Goal: Task Accomplishment & Management: Complete application form

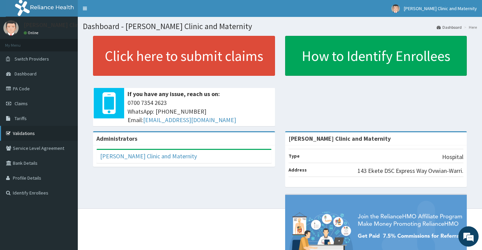
click at [16, 132] on link "Validations" at bounding box center [39, 133] width 78 height 15
click at [15, 89] on link "PA Code" at bounding box center [39, 88] width 78 height 15
click at [21, 103] on span "Claims" at bounding box center [21, 103] width 13 height 6
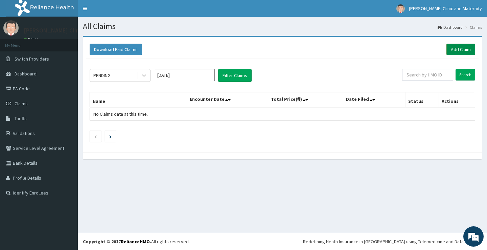
click at [464, 50] on link "Add Claim" at bounding box center [461, 50] width 29 height 12
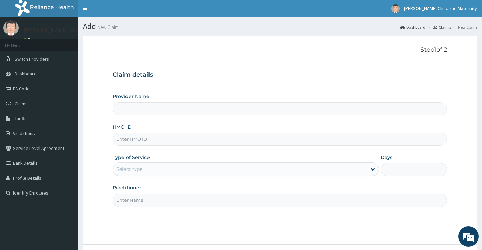
type input "[PERSON_NAME] Clinic and Maternity"
click at [140, 141] on input "HMO ID" at bounding box center [280, 139] width 335 height 13
paste input "clm/10017/b"
type input "clm/10017/b"
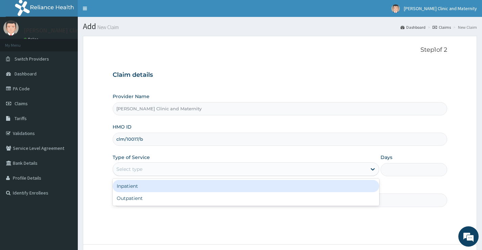
click at [139, 169] on div "Select type" at bounding box center [129, 169] width 26 height 7
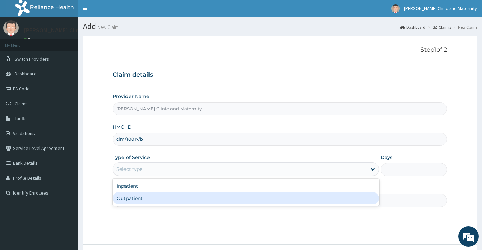
click at [128, 202] on div "Outpatient" at bounding box center [246, 198] width 267 height 12
type input "1"
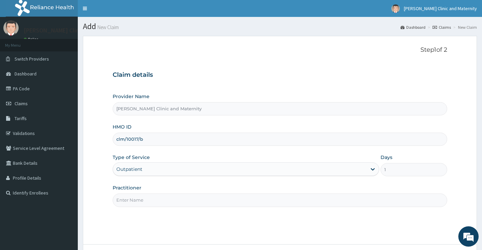
click at [138, 199] on input "Practitioner" at bounding box center [280, 200] width 335 height 13
type input "DR ANYANWU"
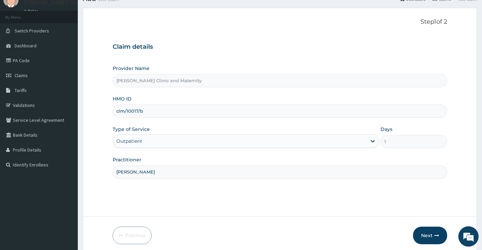
scroll to position [55, 0]
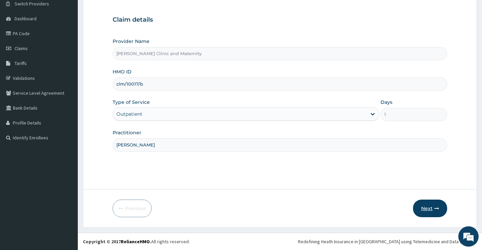
click at [433, 207] on button "Next" at bounding box center [430, 209] width 34 height 18
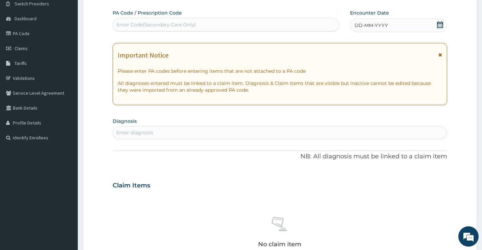
click at [390, 27] on div "DD-MM-YYYY" at bounding box center [398, 26] width 97 height 14
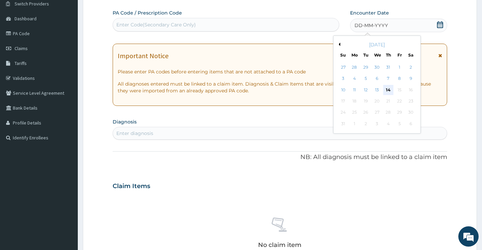
click at [388, 89] on div "14" at bounding box center [388, 90] width 10 height 10
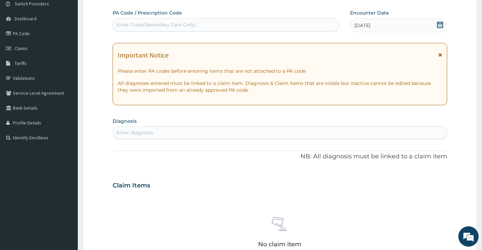
click at [135, 132] on div "Enter diagnosis" at bounding box center [134, 132] width 37 height 7
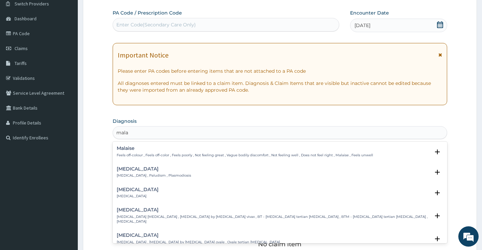
type input "malar"
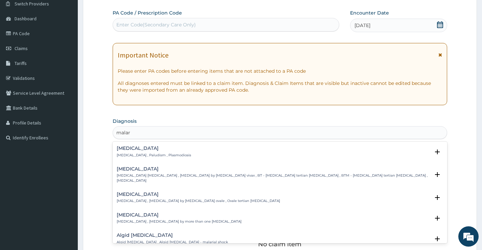
click at [134, 154] on p "Malaria , Paludism , Plasmodiosis" at bounding box center [154, 155] width 74 height 5
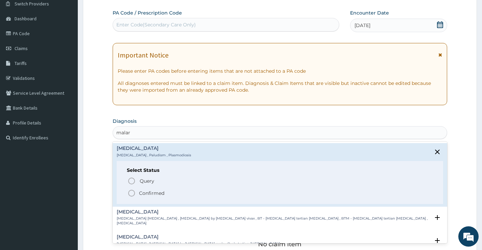
click at [132, 196] on icon "status option filled" at bounding box center [132, 193] width 8 height 8
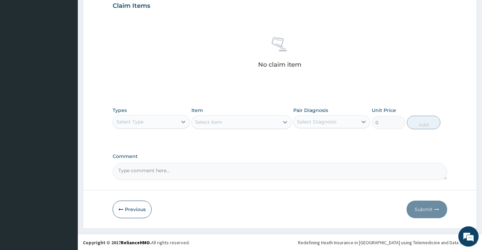
scroll to position [238, 0]
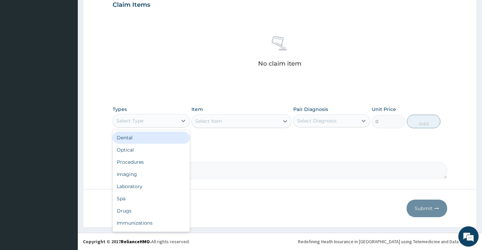
drag, startPoint x: 167, startPoint y: 121, endPoint x: 157, endPoint y: 137, distance: 17.9
click at [167, 122] on div "Select Type" at bounding box center [145, 120] width 64 height 11
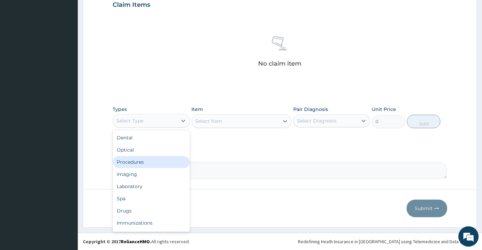
click at [140, 161] on div "Procedures" at bounding box center [151, 162] width 77 height 12
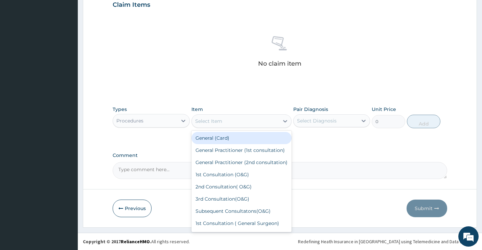
click at [256, 123] on div "Select Item" at bounding box center [236, 121] width 88 height 11
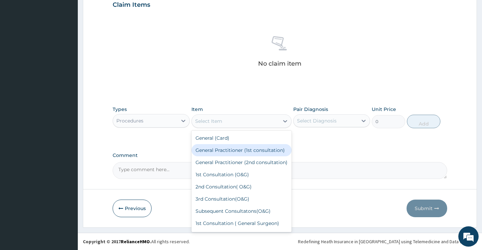
click at [231, 156] on div "General Practitioner (1st consultation)" at bounding box center [241, 150] width 100 height 12
type input "2000"
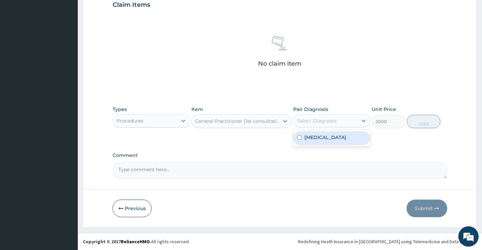
click at [330, 117] on div "Select Diagnosis" at bounding box center [317, 120] width 40 height 7
click at [324, 135] on div "Malaria" at bounding box center [331, 138] width 77 height 14
checkbox input "true"
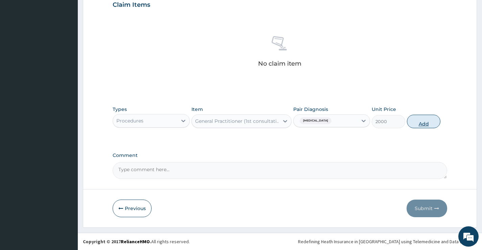
click at [420, 119] on button "Add" at bounding box center [423, 122] width 33 height 14
type input "0"
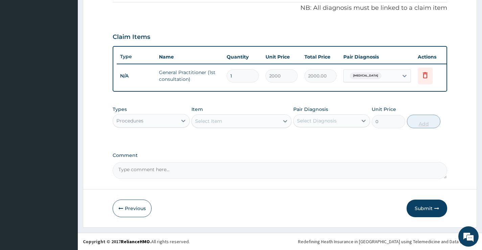
scroll to position [211, 0]
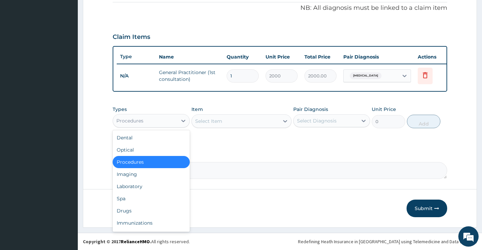
click at [131, 120] on div "Procedures" at bounding box center [129, 120] width 27 height 7
click at [129, 186] on div "Laboratory" at bounding box center [151, 186] width 77 height 12
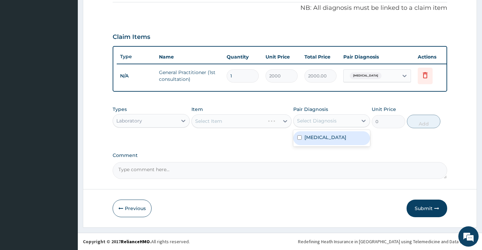
click at [323, 115] on div "Select Diagnosis" at bounding box center [326, 120] width 64 height 11
click at [323, 140] on div "Malaria" at bounding box center [331, 138] width 77 height 14
checkbox input "true"
click at [266, 123] on div "Select Item" at bounding box center [236, 121] width 88 height 11
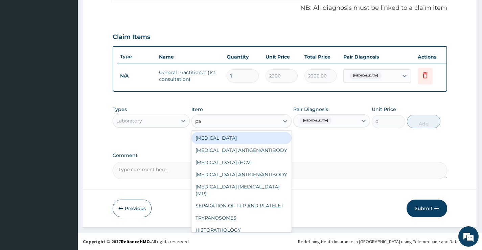
type input "par"
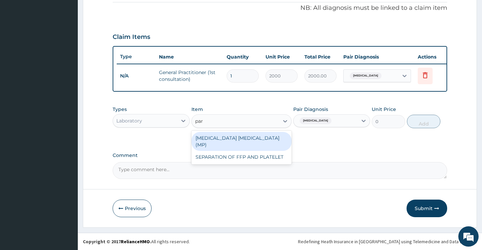
click at [262, 137] on div "MALARIA PARASITE (MP)" at bounding box center [241, 141] width 100 height 19
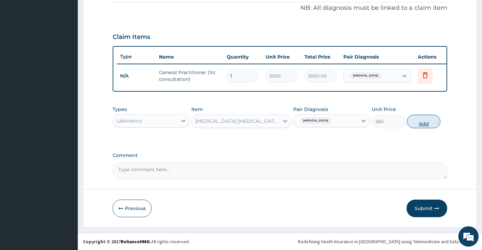
click at [421, 122] on button "Add" at bounding box center [423, 122] width 33 height 14
type input "0"
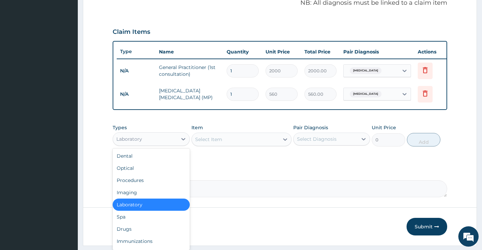
click at [155, 144] on div "Laboratory" at bounding box center [145, 139] width 64 height 11
click at [129, 232] on div "Drugs" at bounding box center [151, 229] width 77 height 12
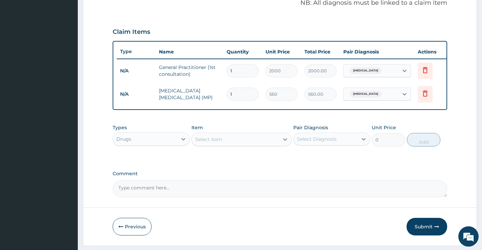
click at [216, 143] on div "Select Item" at bounding box center [208, 139] width 27 height 7
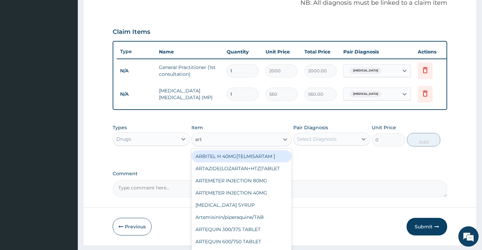
type input "arte"
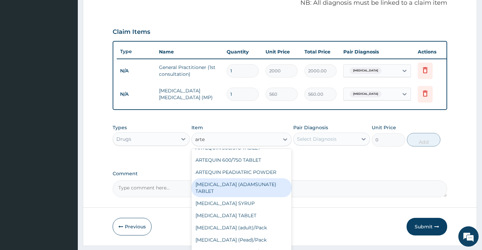
scroll to position [68, 0]
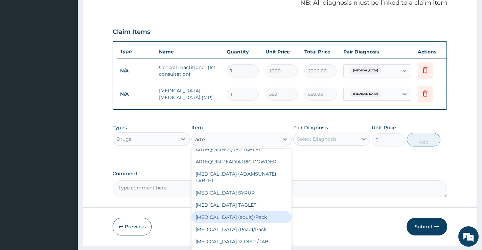
click at [249, 219] on div "Coartem (adult)/Pack" at bounding box center [241, 217] width 100 height 12
type input "2500"
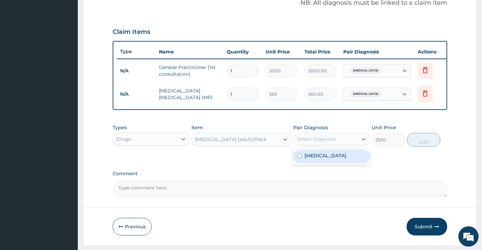
click at [337, 144] on div "Select Diagnosis" at bounding box center [326, 139] width 64 height 11
click at [330, 162] on div "Malaria" at bounding box center [331, 157] width 77 height 14
checkbox input "true"
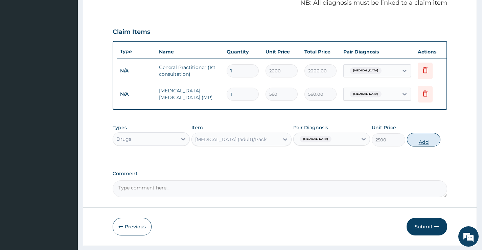
click at [416, 141] on button "Add" at bounding box center [423, 140] width 33 height 14
type input "0"
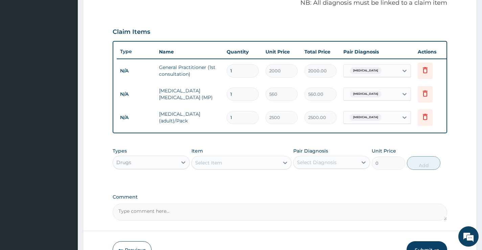
click at [242, 168] on div "Select Item" at bounding box center [236, 162] width 88 height 11
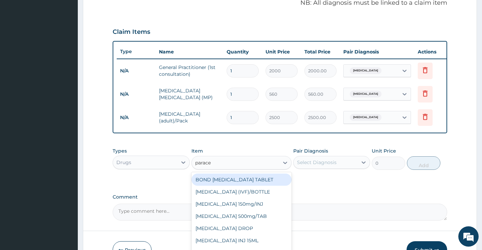
type input "paracet"
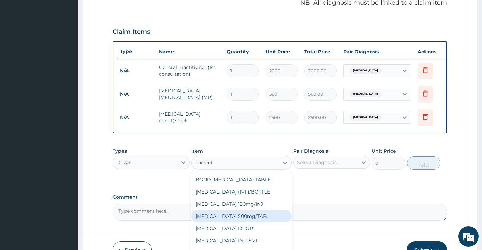
click at [248, 222] on div "PARACETAMOL 500mg/TAB" at bounding box center [241, 216] width 100 height 12
type input "20"
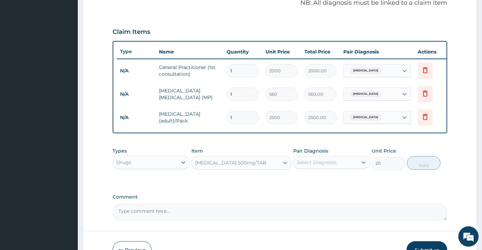
click at [339, 168] on div "Select Diagnosis" at bounding box center [326, 162] width 64 height 11
click at [317, 182] on label "Malaria" at bounding box center [325, 179] width 42 height 7
checkbox input "true"
click at [417, 166] on button "Add" at bounding box center [423, 163] width 33 height 14
type input "0"
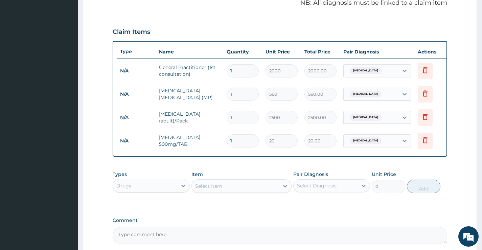
type input "18"
type input "360.00"
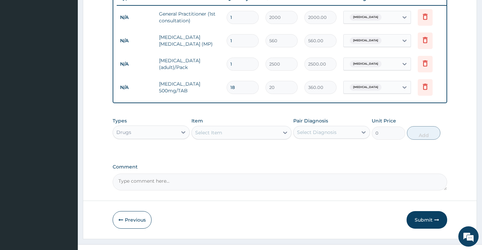
scroll to position [281, 0]
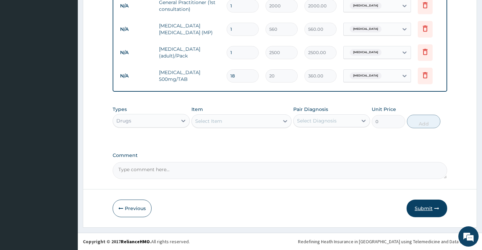
type input "18"
click at [421, 207] on button "Submit" at bounding box center [427, 209] width 41 height 18
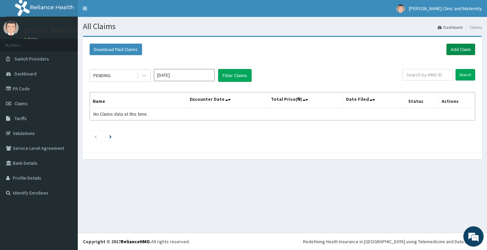
click at [456, 48] on link "Add Claim" at bounding box center [461, 50] width 29 height 12
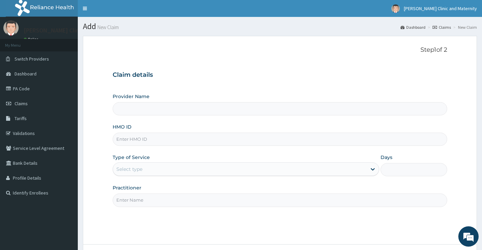
type input "[PERSON_NAME] Clinic and Maternity"
click at [133, 142] on input "HMO ID" at bounding box center [280, 139] width 335 height 13
paste input "clm/10017/b"
type input "clm/10017/b"
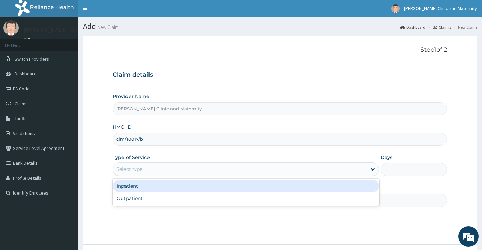
click at [141, 172] on div "Select type" at bounding box center [129, 169] width 26 height 7
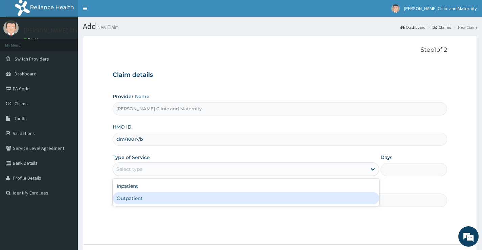
click at [136, 198] on div "Outpatient" at bounding box center [246, 198] width 267 height 12
type input "1"
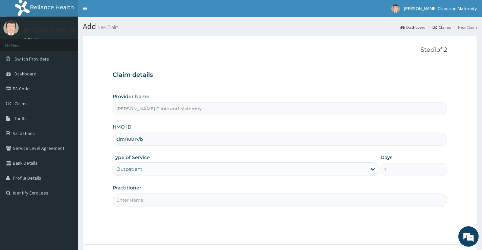
click at [136, 199] on input "Practitioner" at bounding box center [280, 200] width 335 height 13
type input "DR ANYANWU"
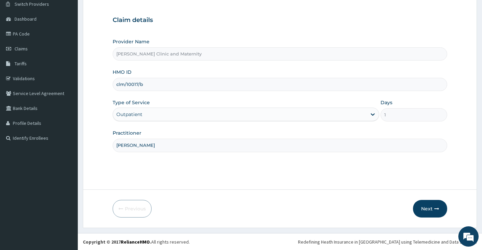
scroll to position [55, 0]
click at [431, 207] on button "Next" at bounding box center [430, 209] width 34 height 18
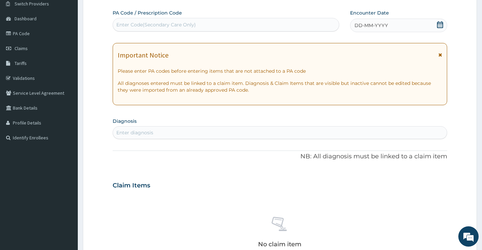
click at [375, 26] on span "DD-MM-YYYY" at bounding box center [371, 25] width 33 height 7
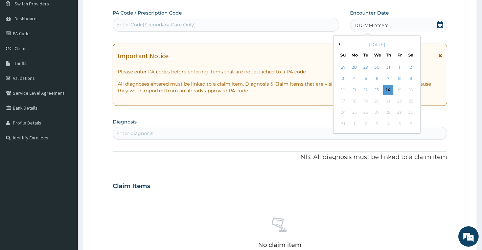
click at [387, 88] on div "14" at bounding box center [388, 90] width 10 height 10
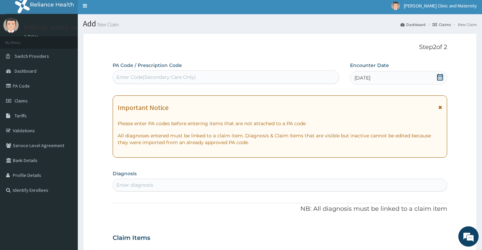
scroll to position [0, 0]
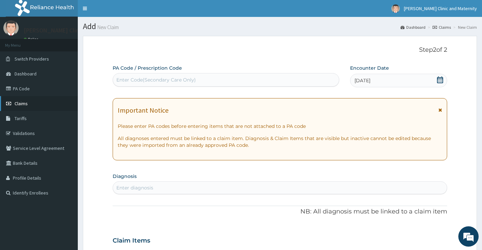
click at [22, 104] on span "Claims" at bounding box center [21, 103] width 13 height 6
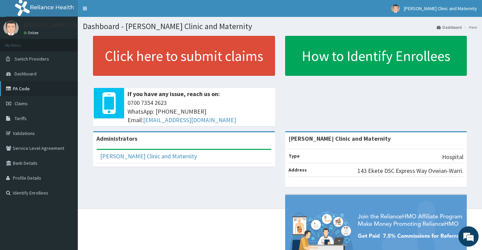
click at [24, 89] on link "PA Code" at bounding box center [39, 88] width 78 height 15
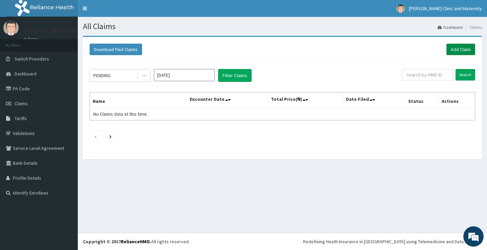
click at [462, 50] on link "Add Claim" at bounding box center [461, 50] width 29 height 12
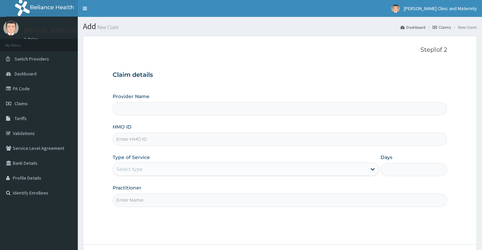
type input "[PERSON_NAME] Clinic and Maternity"
click at [136, 138] on input "HMO ID" at bounding box center [280, 139] width 335 height 13
paste input "MNI/10099/B"
type input "MNI/10099/B"
click at [129, 172] on div "Select type" at bounding box center [129, 169] width 26 height 7
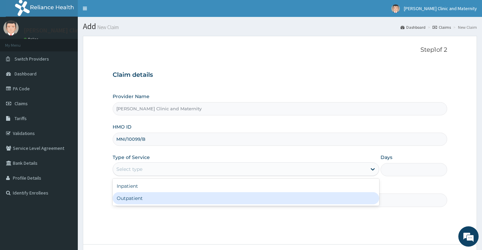
click at [125, 196] on div "Outpatient" at bounding box center [246, 198] width 267 height 12
type input "1"
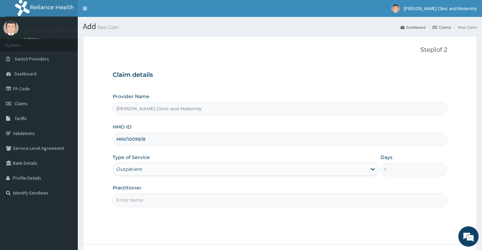
click at [126, 203] on input "Practitioner" at bounding box center [280, 200] width 335 height 13
type input "Dr Sam"
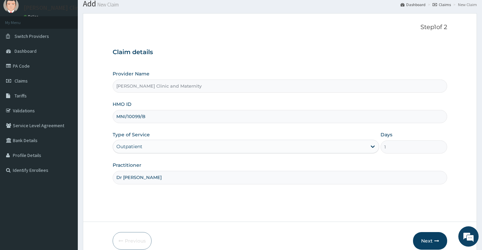
scroll to position [55, 0]
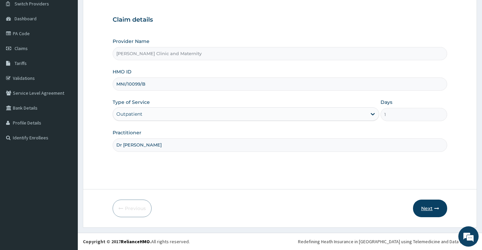
click at [429, 209] on button "Next" at bounding box center [430, 209] width 34 height 18
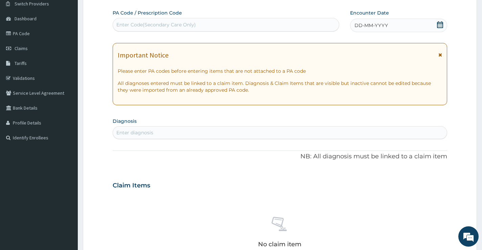
click at [187, 25] on div "Enter Code(Secondary Care Only)" at bounding box center [156, 24] width 80 height 7
type input "P"
type input "PA/E3B762"
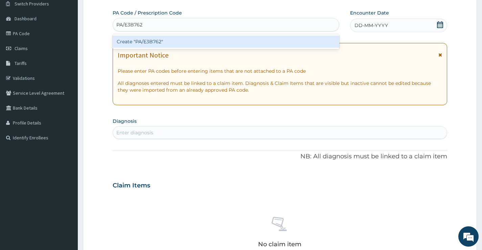
click at [173, 43] on div "Create "PA/E3B762"" at bounding box center [226, 42] width 227 height 12
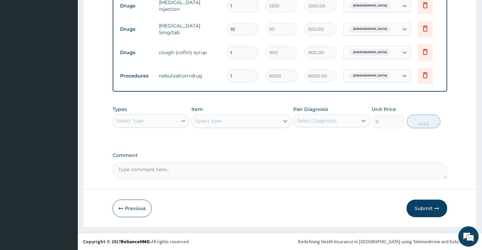
scroll to position [328, 0]
click at [424, 209] on button "Submit" at bounding box center [427, 209] width 41 height 18
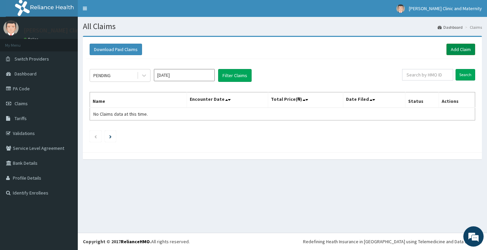
click at [453, 47] on link "Add Claim" at bounding box center [461, 50] width 29 height 12
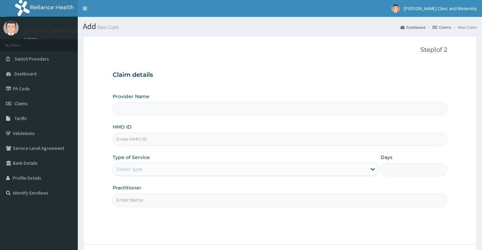
type input "[PERSON_NAME] Clinic and Maternity"
click at [133, 140] on input "HMO ID" at bounding box center [280, 139] width 335 height 13
paste input "eoe/10023/a"
type input "eoe/10023/a"
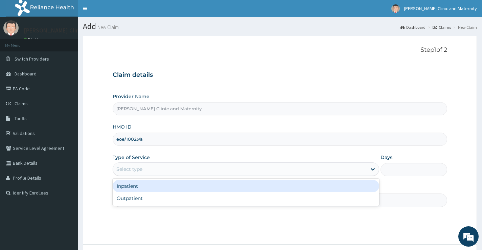
click at [127, 174] on div "Select type" at bounding box center [240, 169] width 254 height 11
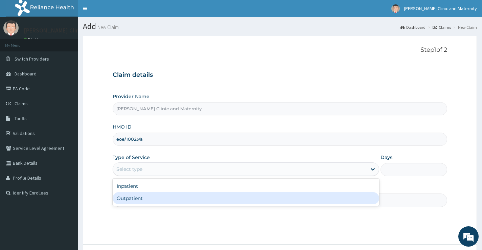
click at [128, 199] on div "Outpatient" at bounding box center [246, 198] width 267 height 12
type input "1"
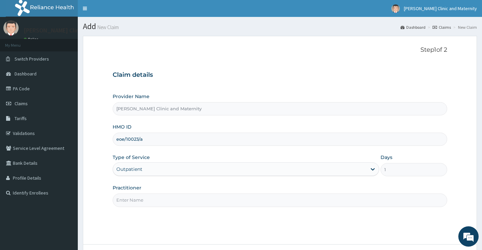
click at [130, 201] on input "Practitioner" at bounding box center [280, 200] width 335 height 13
type input "[PERSON_NAME]"
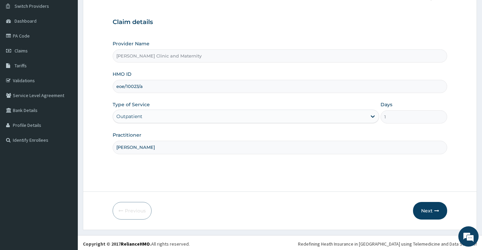
scroll to position [55, 0]
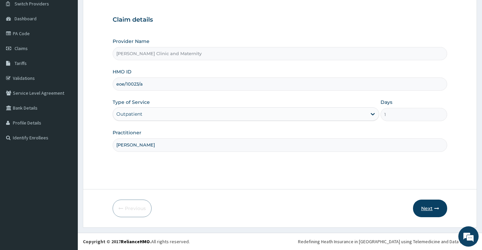
click at [428, 205] on button "Next" at bounding box center [430, 209] width 34 height 18
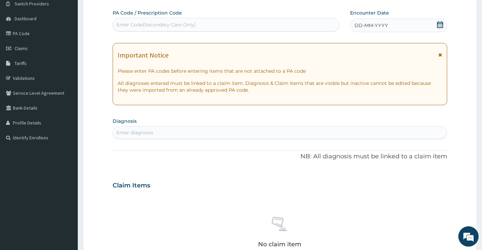
scroll to position [0, 0]
click at [173, 25] on div "Enter Code(Secondary Care Only)" at bounding box center [156, 24] width 80 height 7
type input "PA/1AAE29"
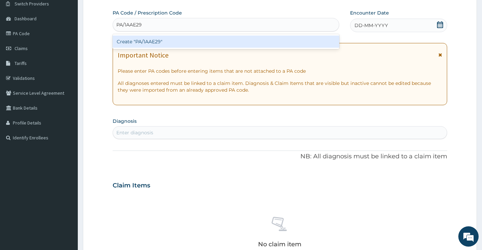
click at [170, 44] on div "Create "PA/1AAE29"" at bounding box center [226, 42] width 227 height 12
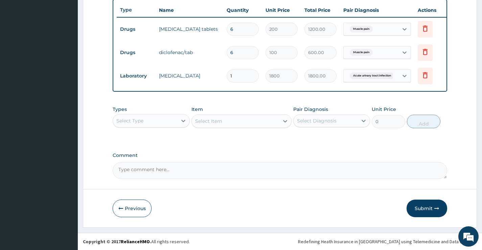
scroll to position [257, 0]
click at [423, 206] on button "Submit" at bounding box center [427, 209] width 41 height 18
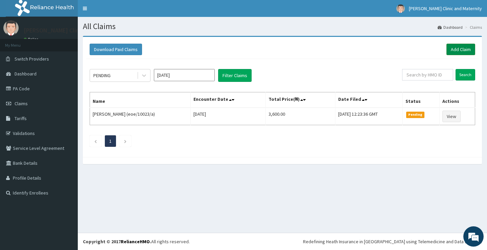
click at [465, 48] on link "Add Claim" at bounding box center [461, 50] width 29 height 12
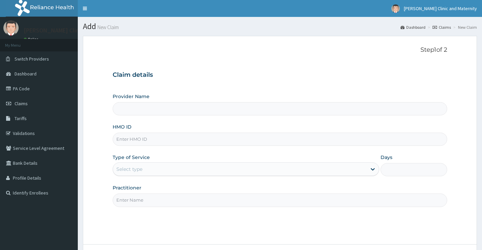
type input "[PERSON_NAME] Clinic and Maternity"
click at [126, 143] on input "HMO ID" at bounding box center [280, 139] width 335 height 13
click at [131, 139] on input "HMO ID" at bounding box center [280, 139] width 335 height 13
paste input "clm/10017/b"
type input "clm/10017/b"
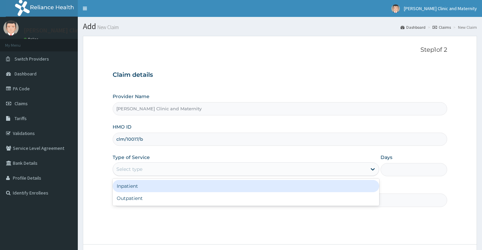
click at [137, 172] on div "Select type" at bounding box center [129, 169] width 26 height 7
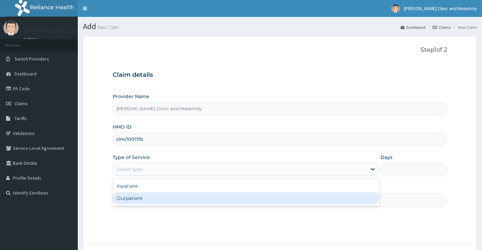
click at [132, 195] on div "Outpatient" at bounding box center [246, 198] width 267 height 12
type input "1"
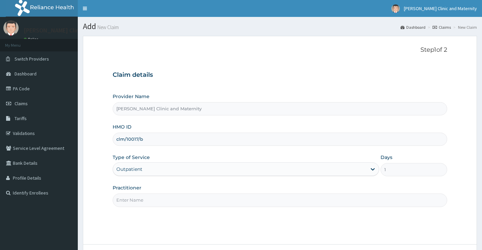
click at [132, 198] on input "Practitioner" at bounding box center [280, 200] width 335 height 13
type input "[PERSON_NAME]"
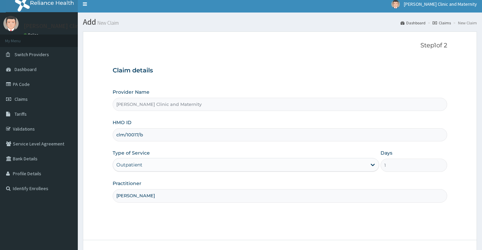
scroll to position [55, 0]
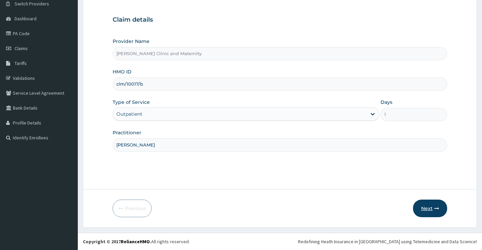
click at [434, 209] on icon "button" at bounding box center [436, 208] width 5 height 5
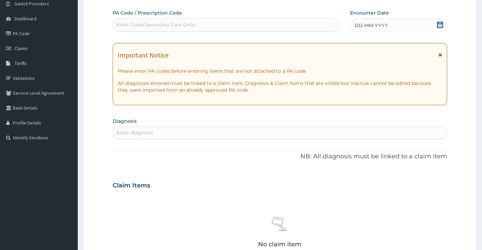
click at [398, 25] on div "DD-MM-YYYY" at bounding box center [398, 26] width 97 height 14
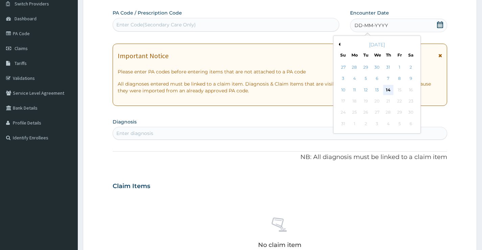
click at [387, 90] on div "14" at bounding box center [388, 90] width 10 height 10
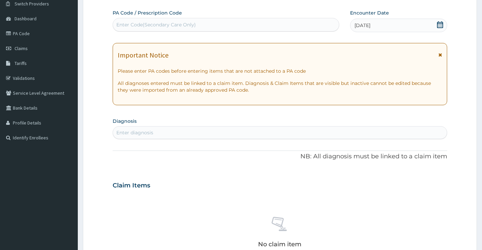
click at [163, 25] on div "Enter Code(Secondary Care Only)" at bounding box center [156, 24] width 80 height 7
type input "P"
type input "PA/554847"
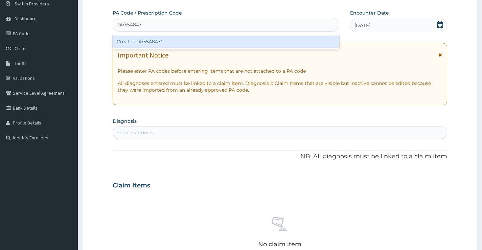
click at [159, 43] on div "Create "PA/554847"" at bounding box center [226, 42] width 227 height 12
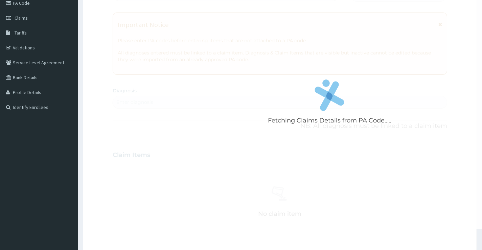
scroll to position [123, 0]
